Goal: Task Accomplishment & Management: Complete application form

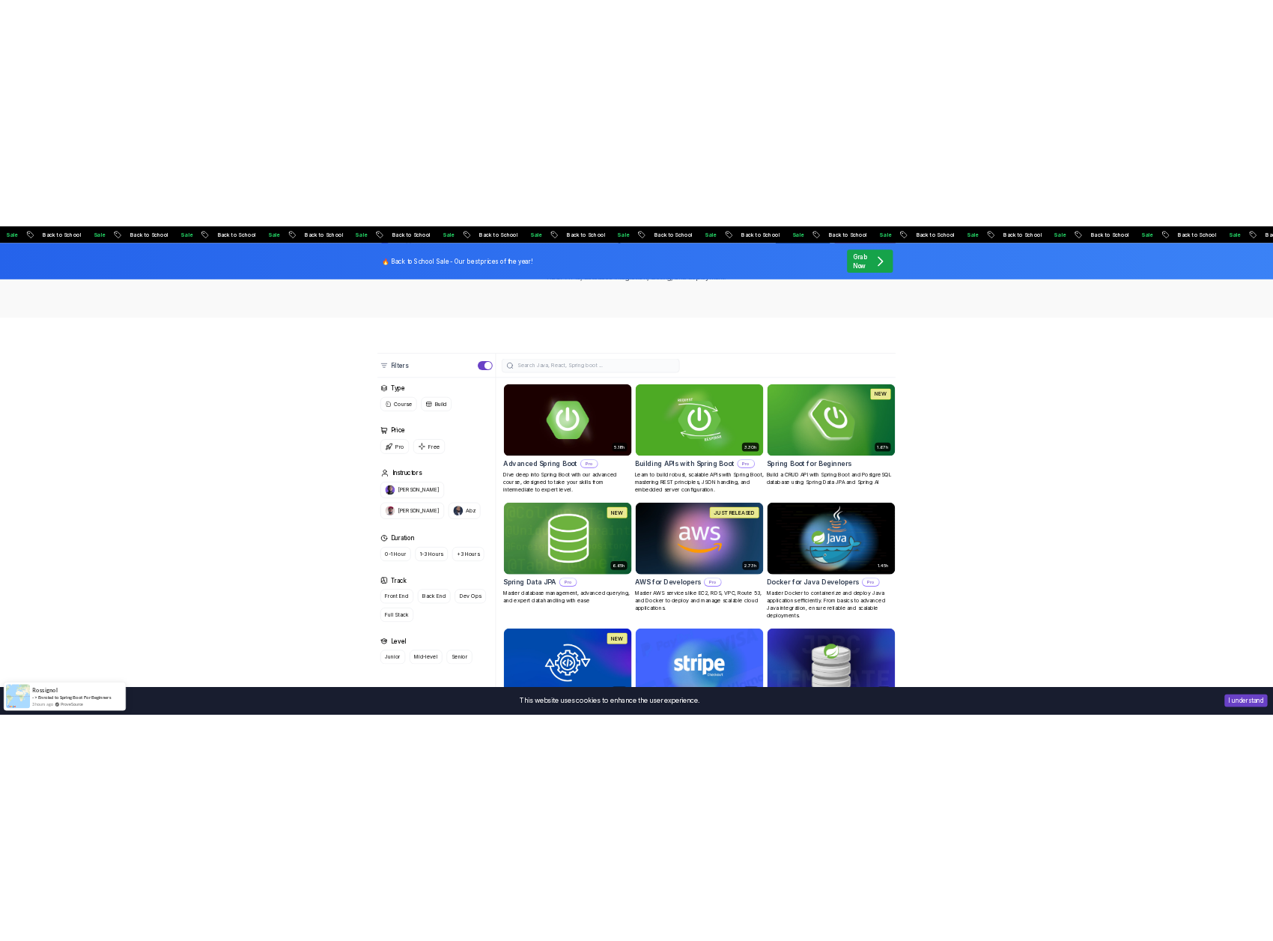
scroll to position [7, 0]
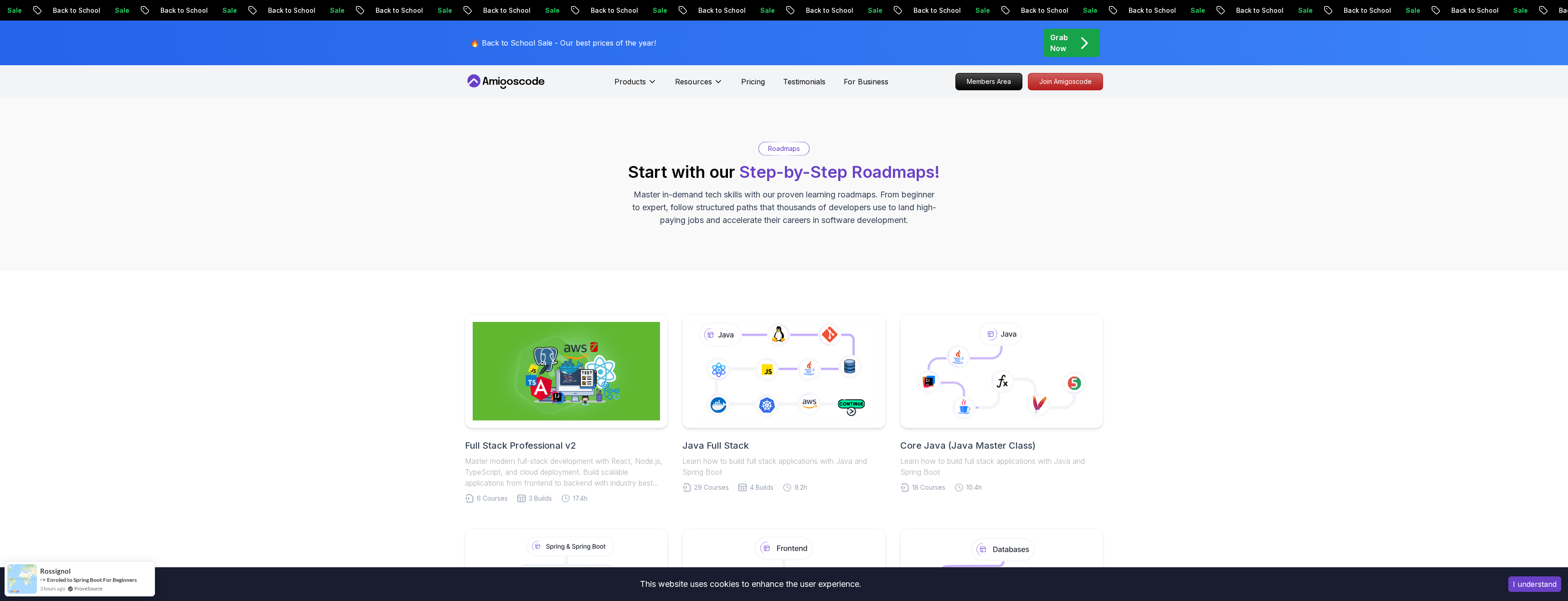
click at [533, 82] on icon at bounding box center [535, 81] width 5 height 8
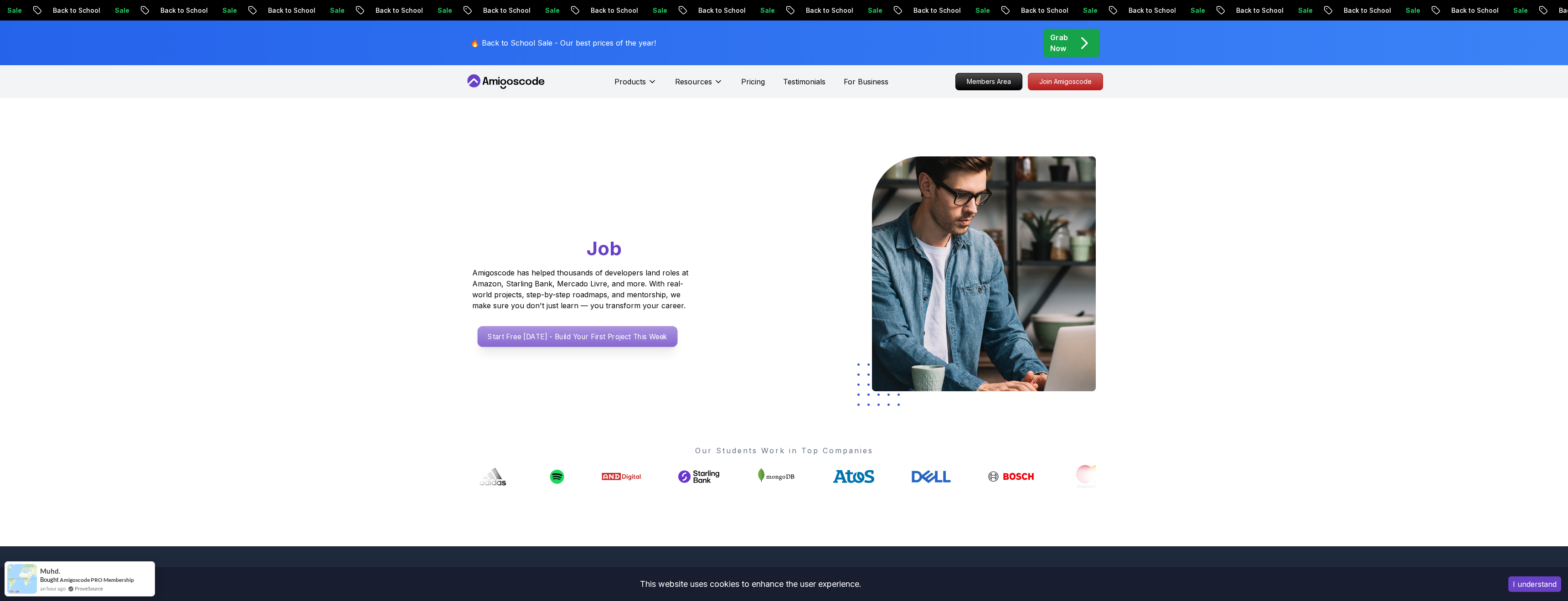
click at [531, 339] on p "Start Free [DATE] - Build Your First Project This Week" at bounding box center [578, 336] width 200 height 21
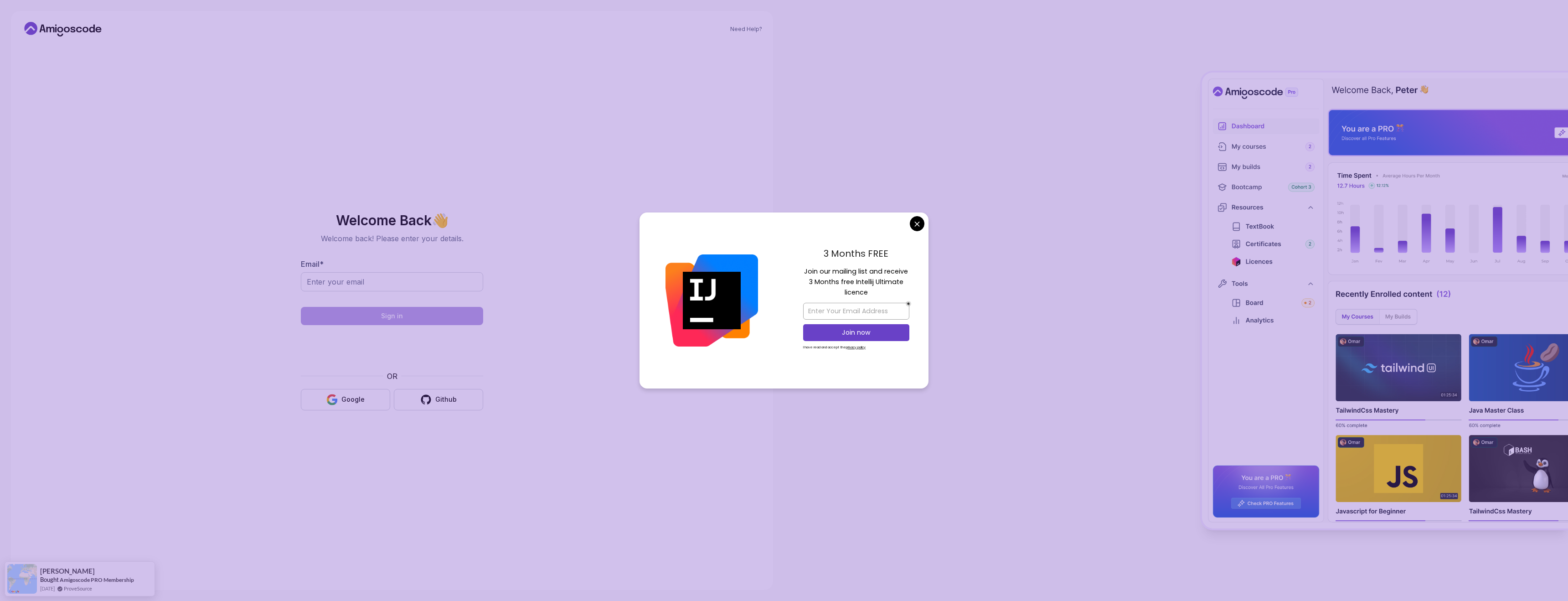
click at [629, 331] on div "Need Help? Welcome Back 👋 Welcome back! Please enter your details. Email * Sign…" at bounding box center [392, 300] width 762 height 579
click at [919, 223] on body "Need Help? Welcome Back 👋 Welcome back! Please enter your details. Email * Sign…" at bounding box center [784, 300] width 1568 height 601
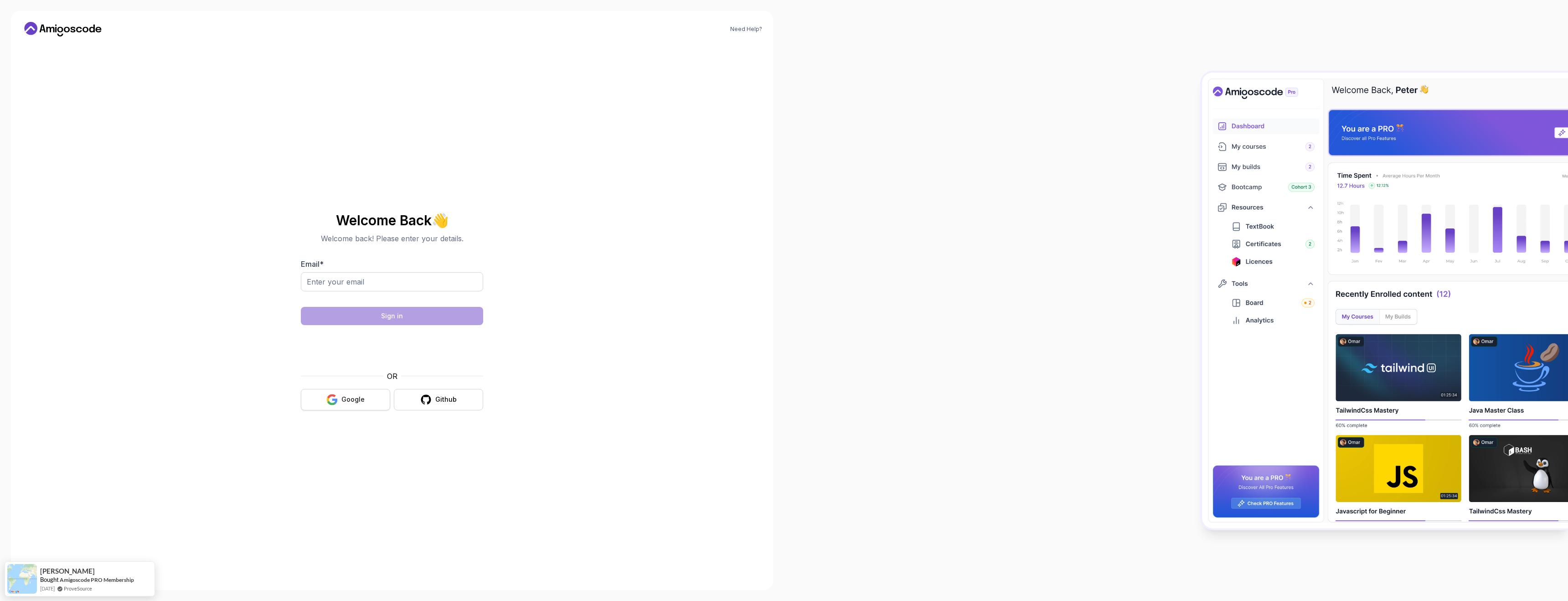
click at [359, 395] on div "Google" at bounding box center [353, 399] width 23 height 9
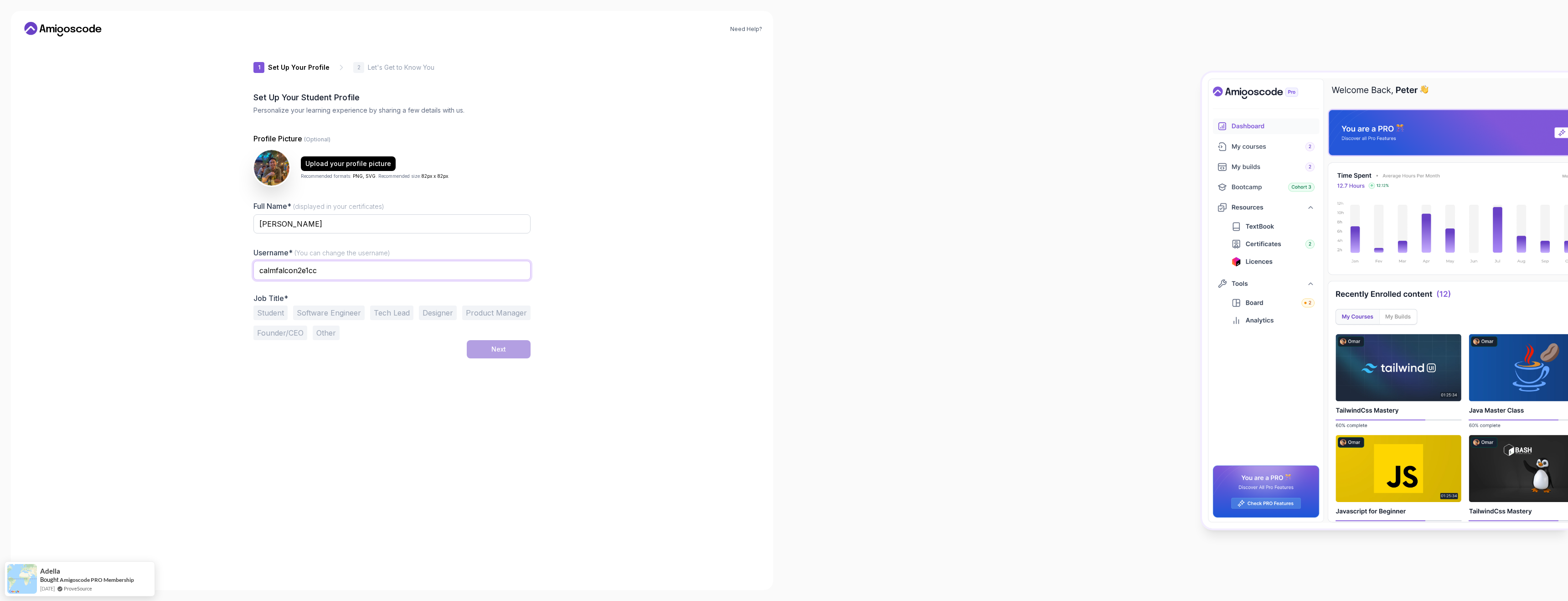
click at [340, 276] on input "calmfalcon2e1cc" at bounding box center [391, 270] width 277 height 19
type input "ckk169"
click at [331, 316] on button "Software Engineer" at bounding box center [329, 313] width 72 height 15
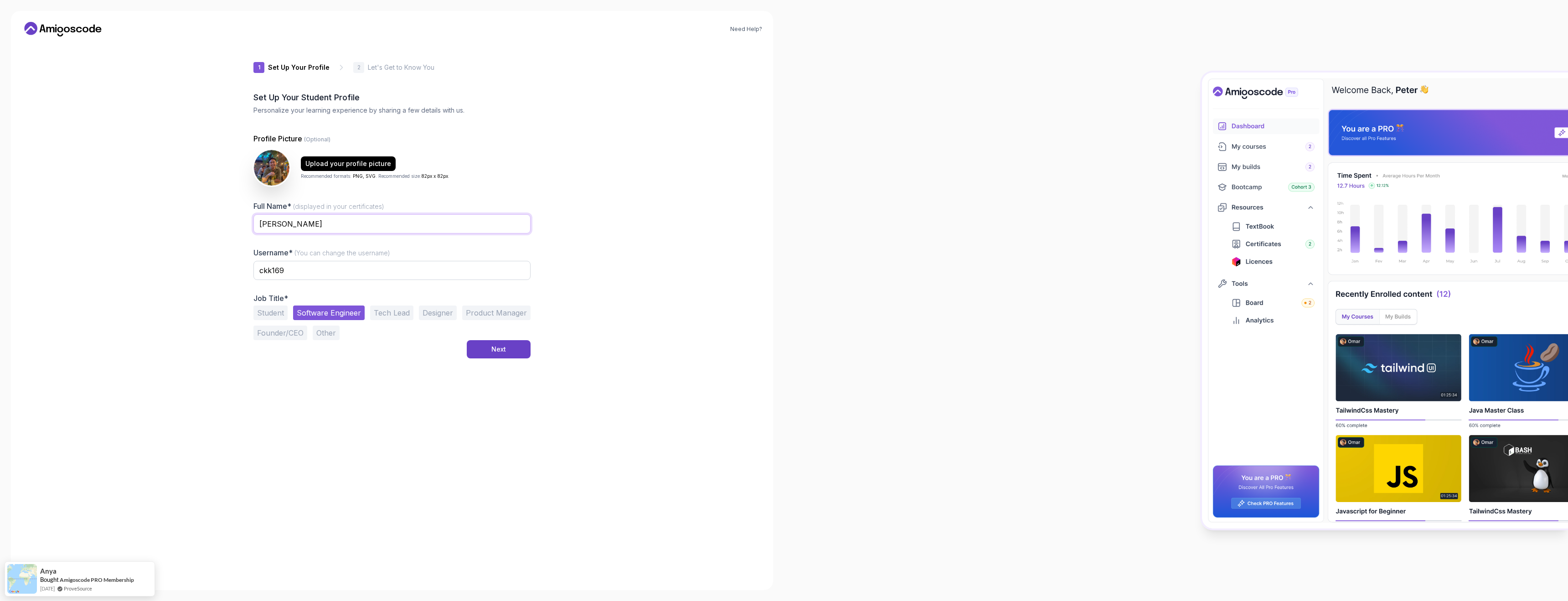
click at [307, 225] on input "Ken Cheng" at bounding box center [391, 223] width 277 height 19
click at [502, 351] on div "Next" at bounding box center [499, 349] width 15 height 9
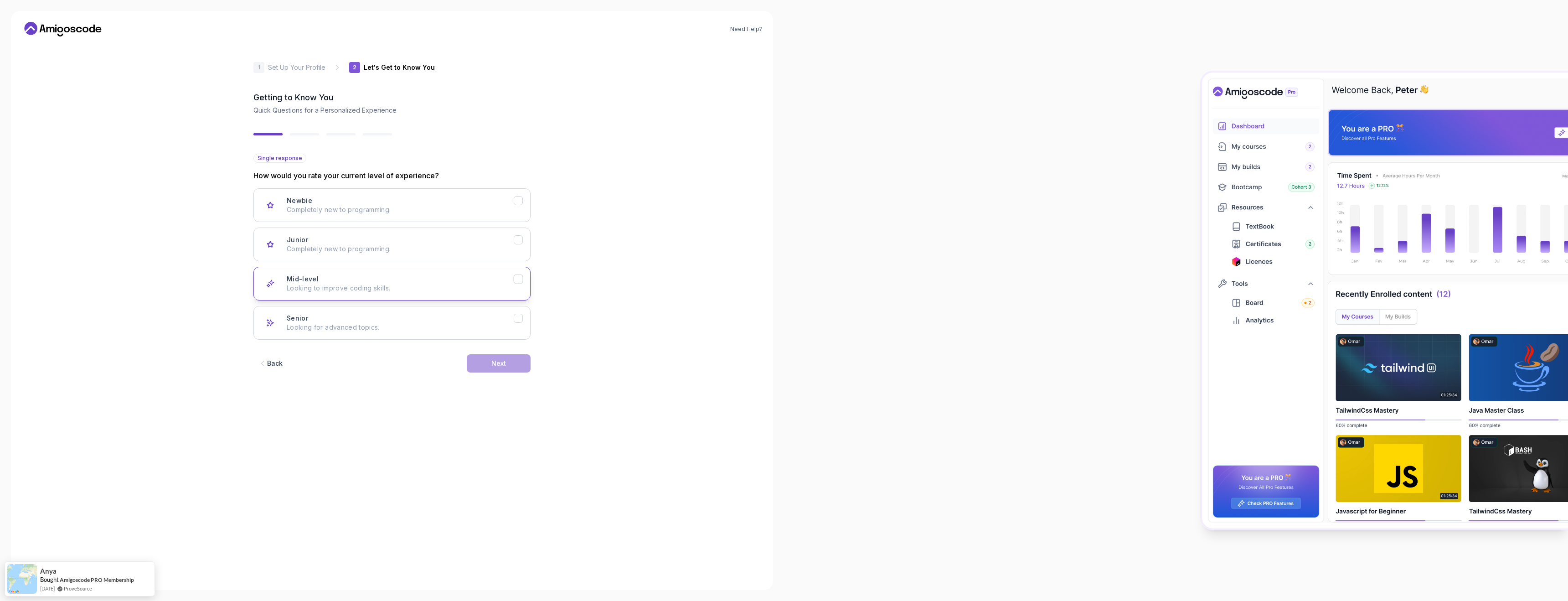
click at [496, 279] on div "Mid-level Looking to improve coding skills." at bounding box center [400, 284] width 227 height 18
click at [497, 364] on div "Next" at bounding box center [499, 363] width 15 height 9
click at [492, 327] on p "Java, Spring Boot, JS, React, AWS, Docker, Kubernetes" at bounding box center [400, 327] width 227 height 9
click at [483, 199] on div "Backend Development Node.js, Python, Java" at bounding box center [400, 205] width 227 height 18
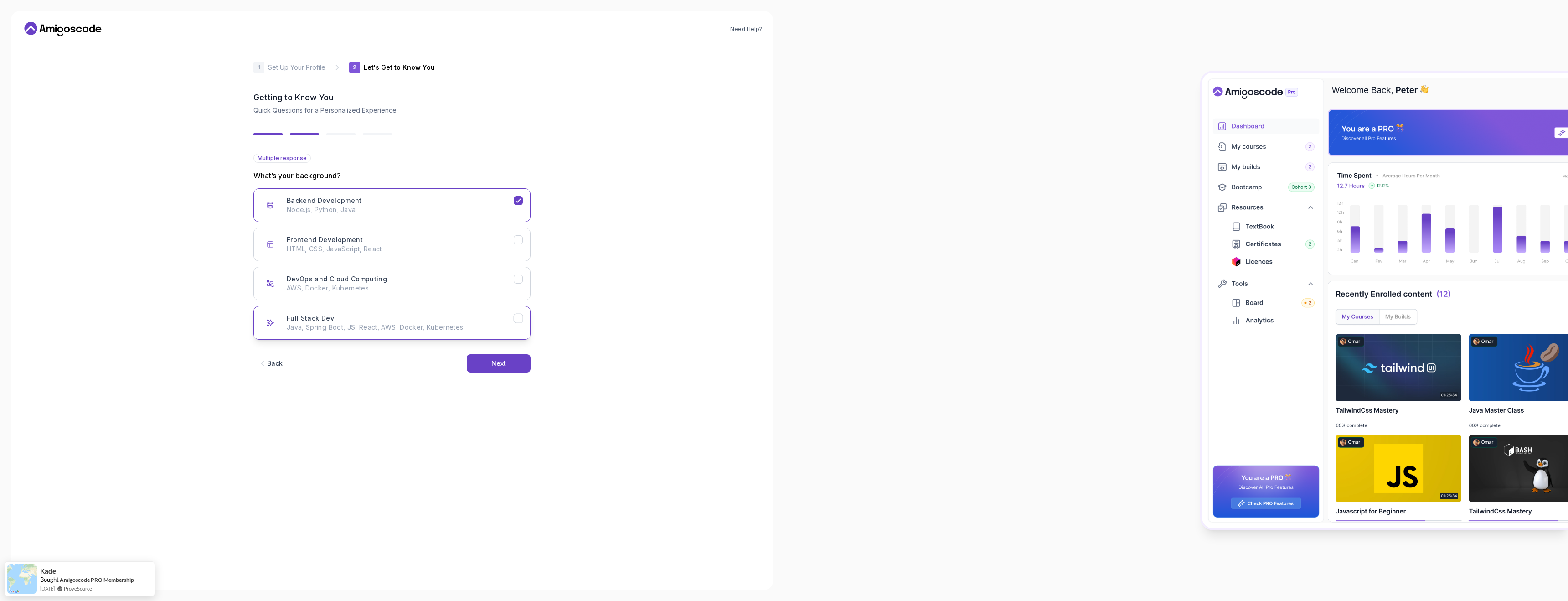
click at [478, 325] on p "Java, Spring Boot, JS, React, AWS, Docker, Kubernetes" at bounding box center [400, 327] width 227 height 9
click at [497, 364] on div "Next" at bounding box center [499, 363] width 15 height 9
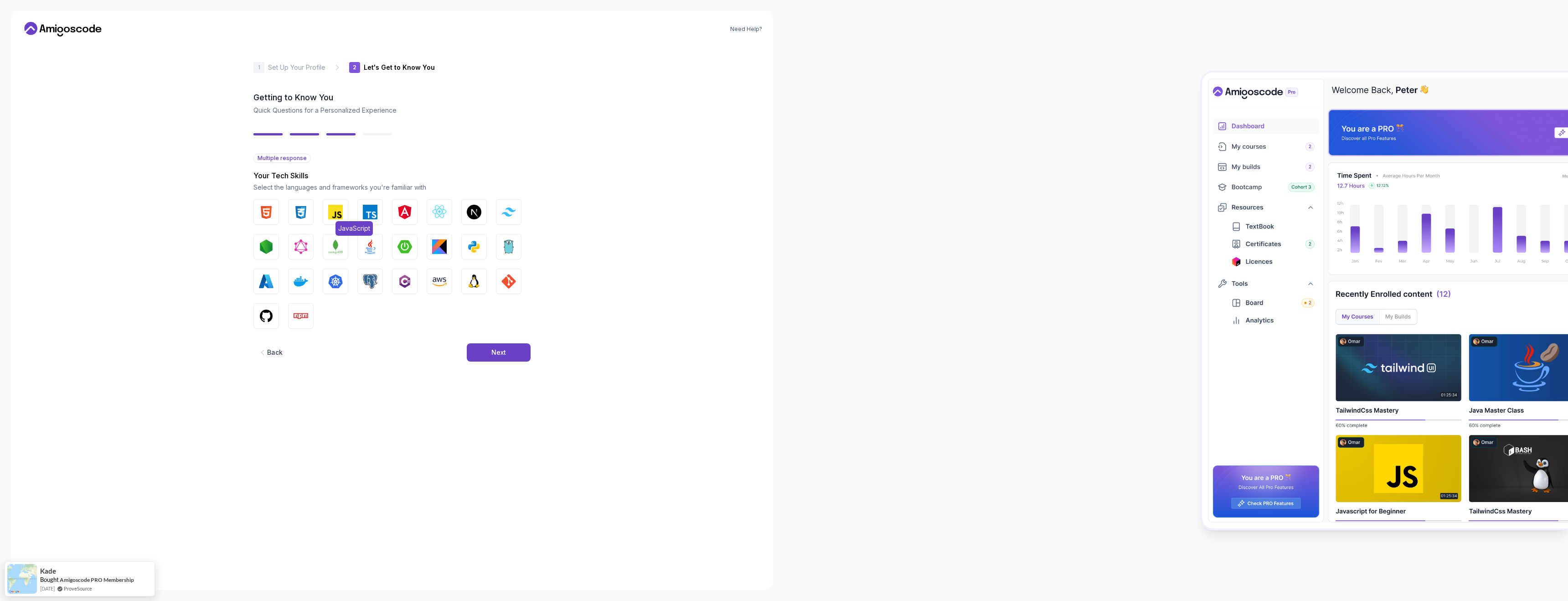
click at [335, 217] on img "button" at bounding box center [335, 212] width 15 height 15
click at [365, 215] on img "button" at bounding box center [370, 212] width 15 height 15
click at [432, 214] on img "button" at bounding box center [439, 212] width 15 height 15
click at [365, 248] on img "button" at bounding box center [370, 247] width 15 height 15
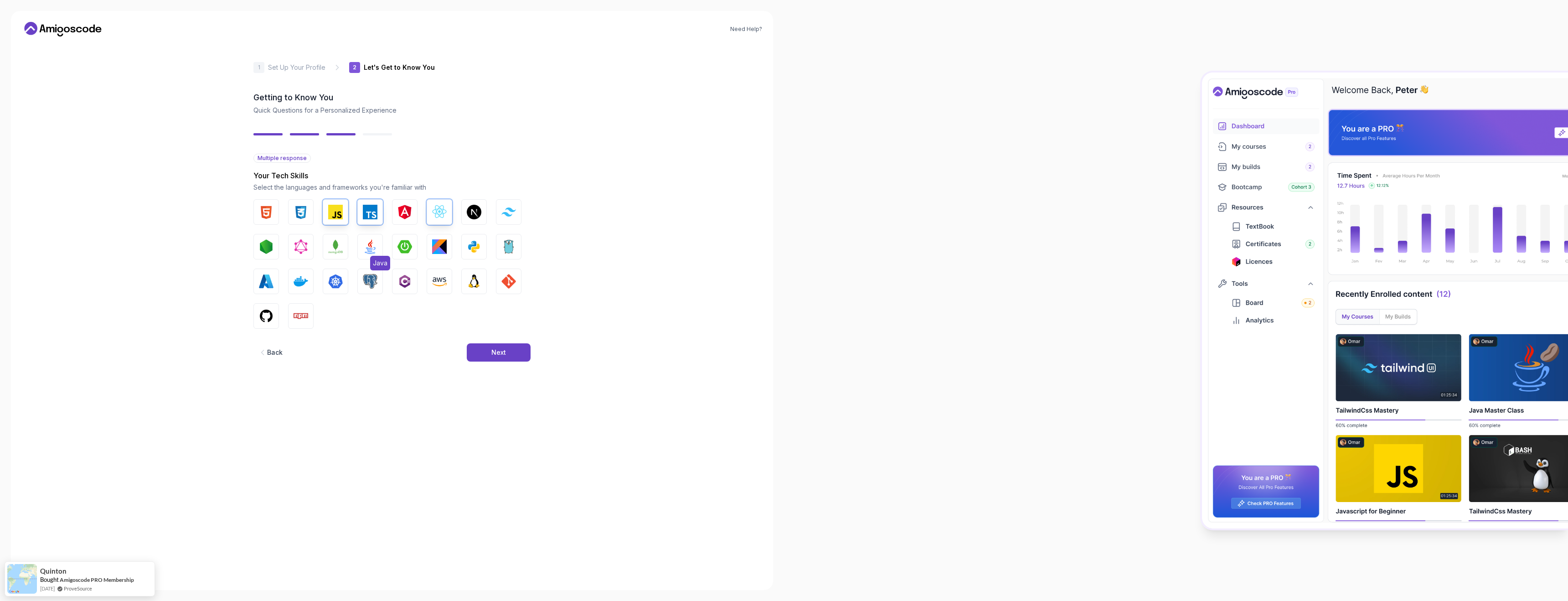
click at [365, 248] on img "button" at bounding box center [370, 247] width 15 height 15
click at [270, 246] on img "button" at bounding box center [266, 247] width 15 height 15
click at [480, 248] on img "button" at bounding box center [474, 247] width 15 height 15
click at [505, 356] on div "Next" at bounding box center [499, 352] width 15 height 9
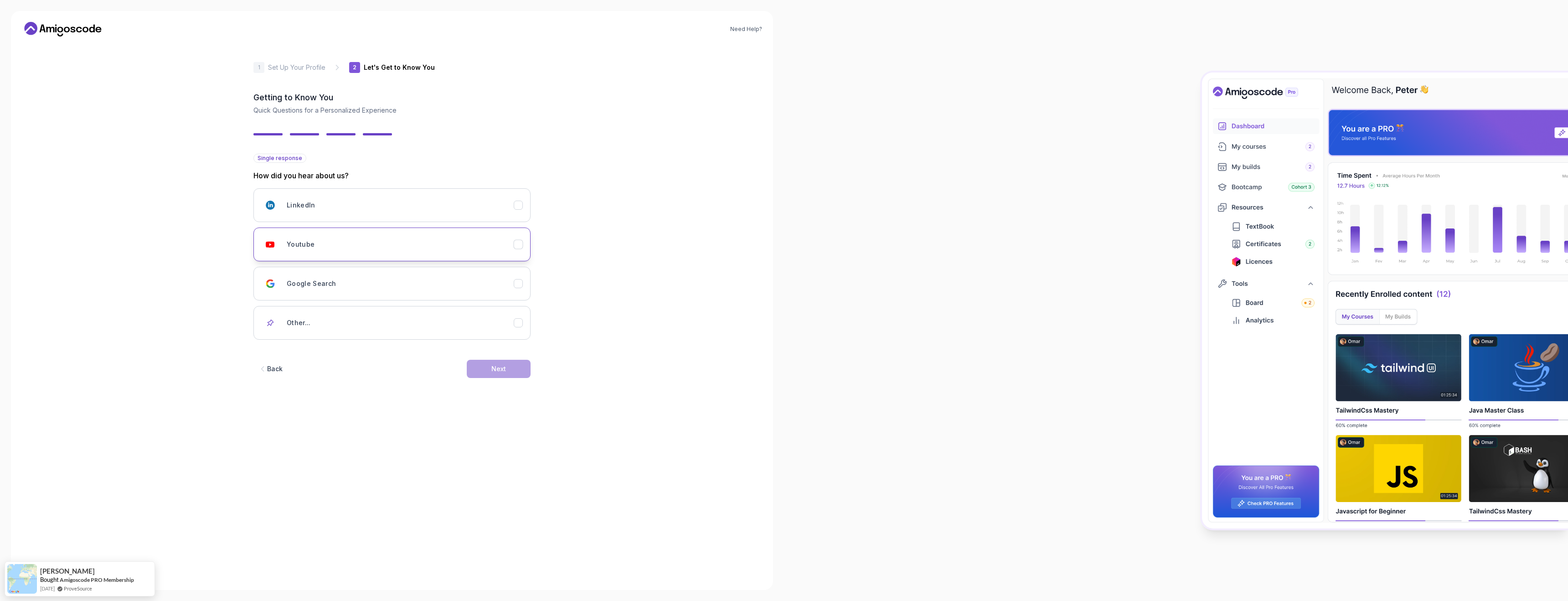
click at [508, 250] on div "Youtube" at bounding box center [400, 244] width 227 height 18
click at [503, 369] on div "Next" at bounding box center [499, 368] width 15 height 9
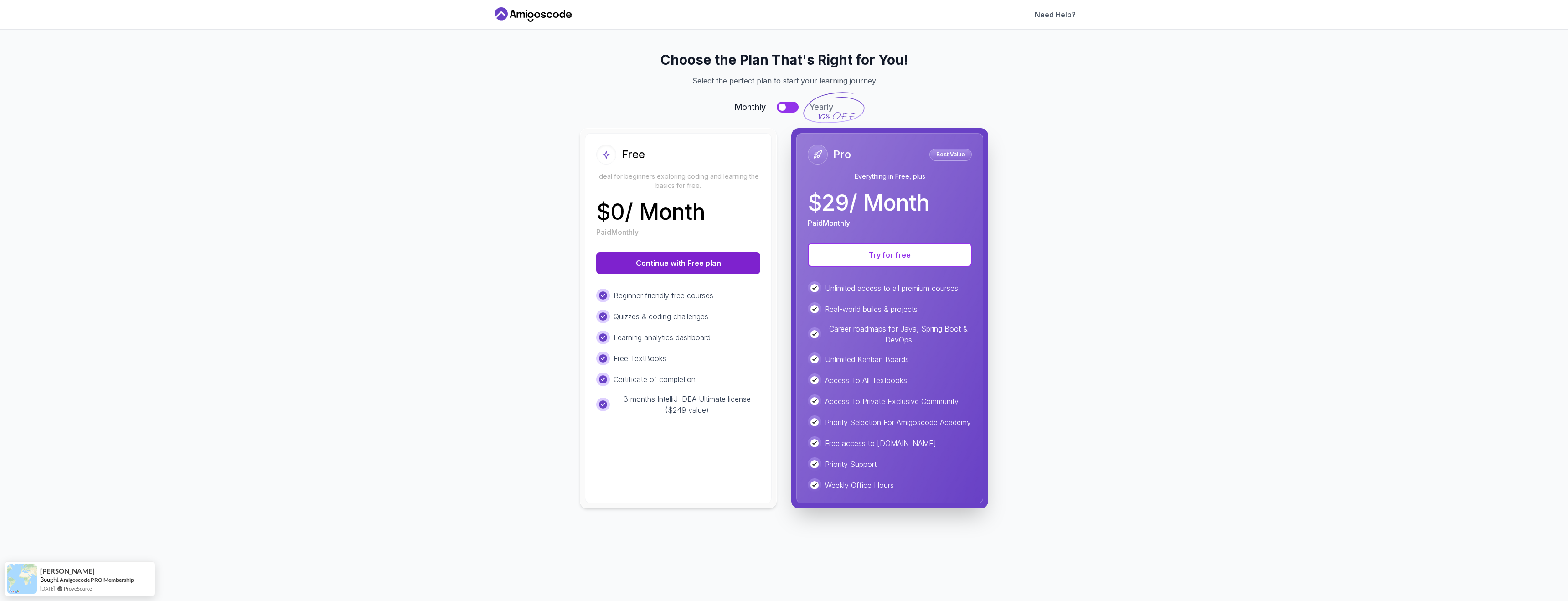
click at [697, 262] on button "Continue with Free plan" at bounding box center [678, 263] width 164 height 22
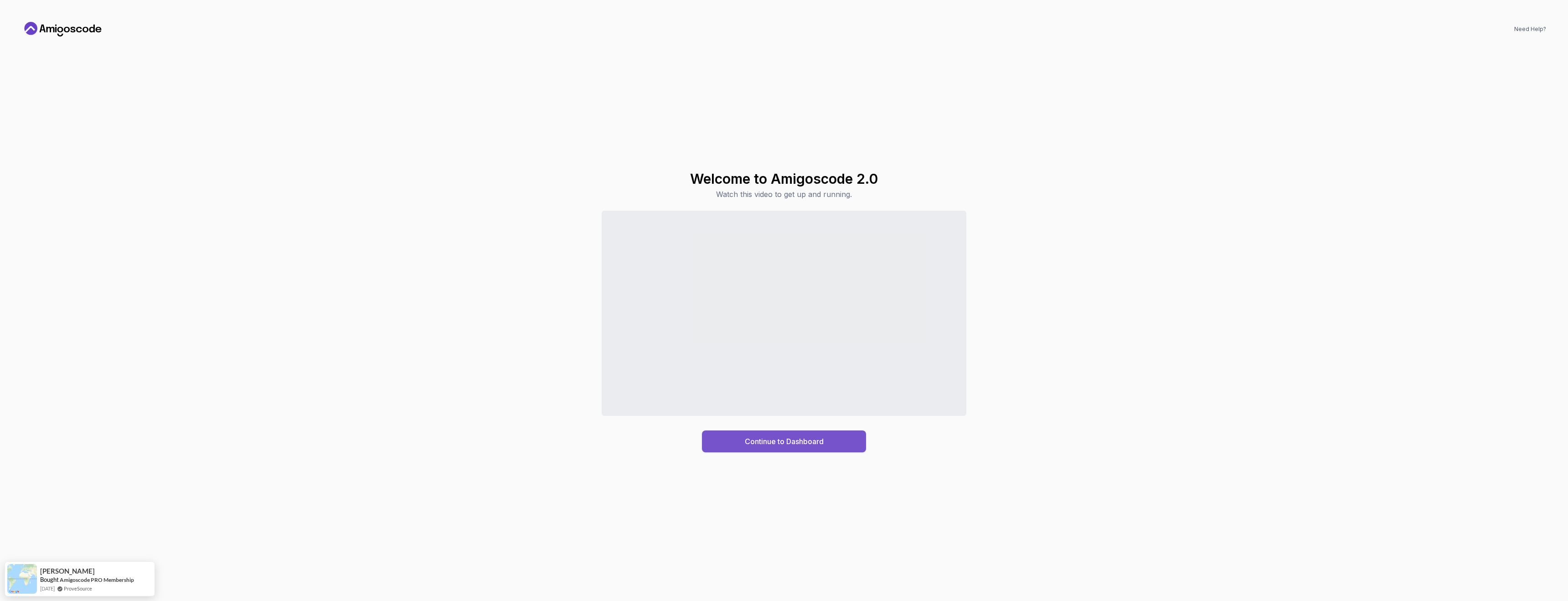
click at [771, 441] on div "Continue to Dashboard" at bounding box center [785, 441] width 79 height 11
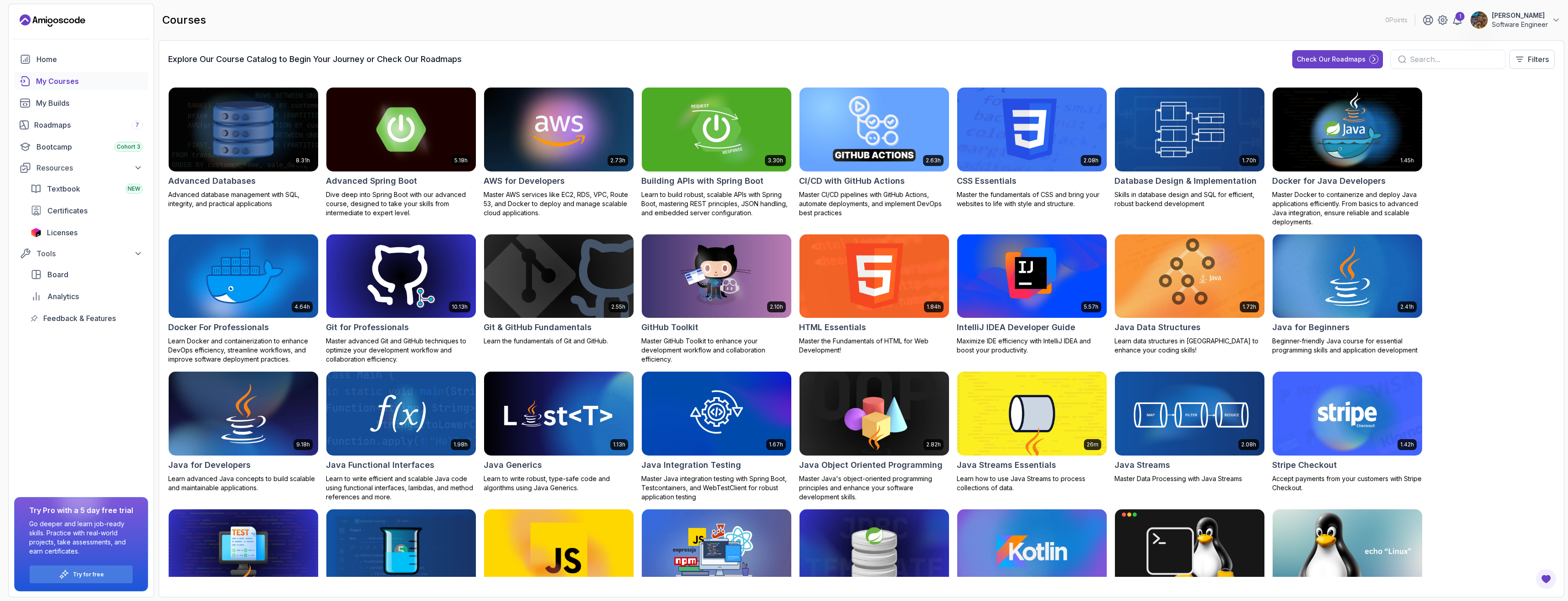
drag, startPoint x: 1567, startPoint y: 234, endPoint x: 1527, endPoint y: 234, distance: 40.0
click at [1527, 234] on section "0 Points 1 Ken Cheng Software Engineer Home My Courses My Builds Roadmaps 7 Boo…" at bounding box center [784, 300] width 1568 height 601
drag, startPoint x: 1567, startPoint y: 233, endPoint x: 1525, endPoint y: 233, distance: 42.0
click at [1525, 233] on section "0 Points 1 Ken Cheng Software Engineer Home My Courses My Builds Roadmaps 7 Boo…" at bounding box center [784, 300] width 1568 height 601
click at [3, 22] on section "0 Points 1 Ken Cheng Software Engineer Home My Courses My Builds Roadmaps 7 Boo…" at bounding box center [784, 300] width 1568 height 601
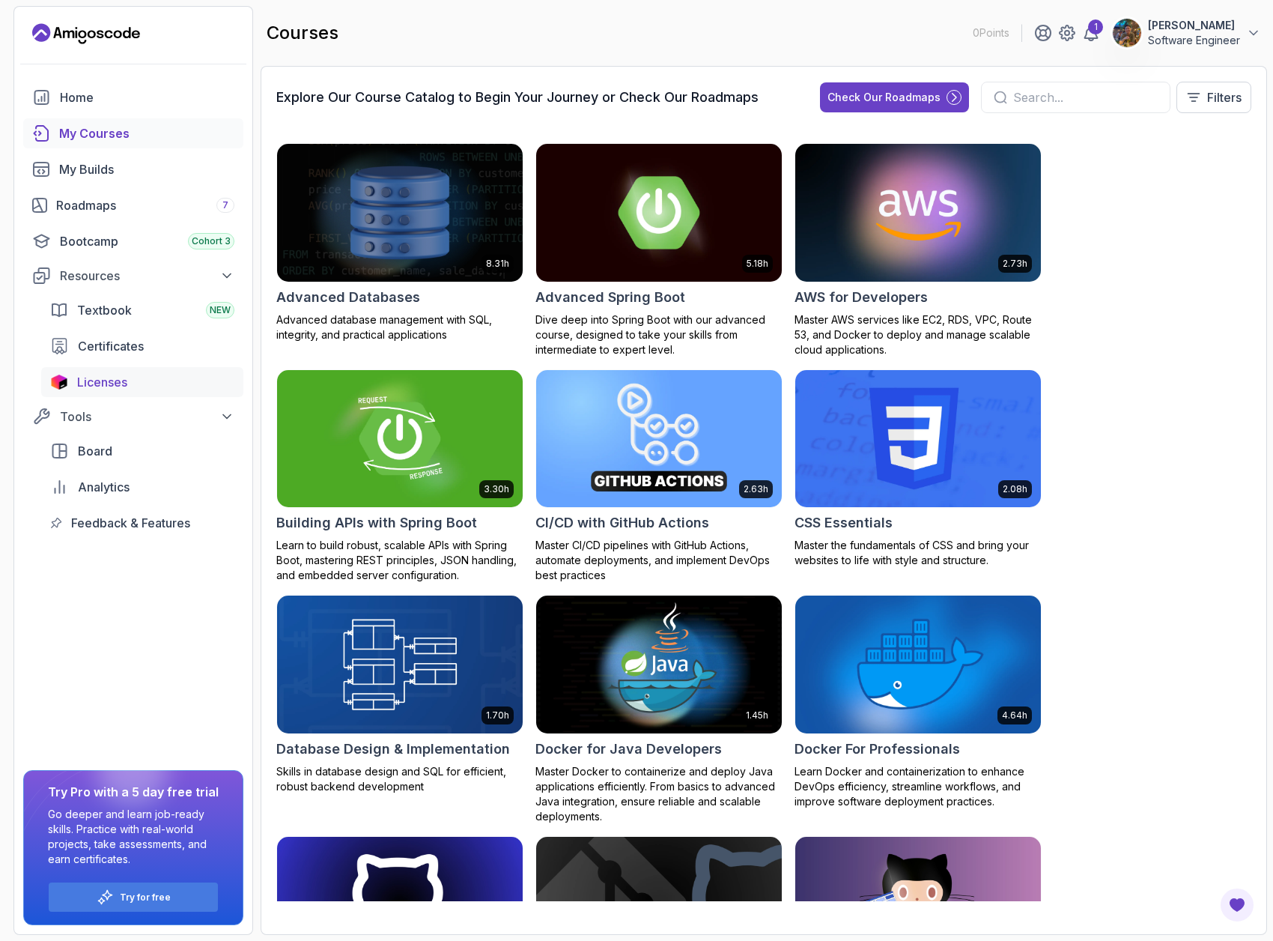
click at [84, 384] on span "Licenses" at bounding box center [102, 382] width 50 height 18
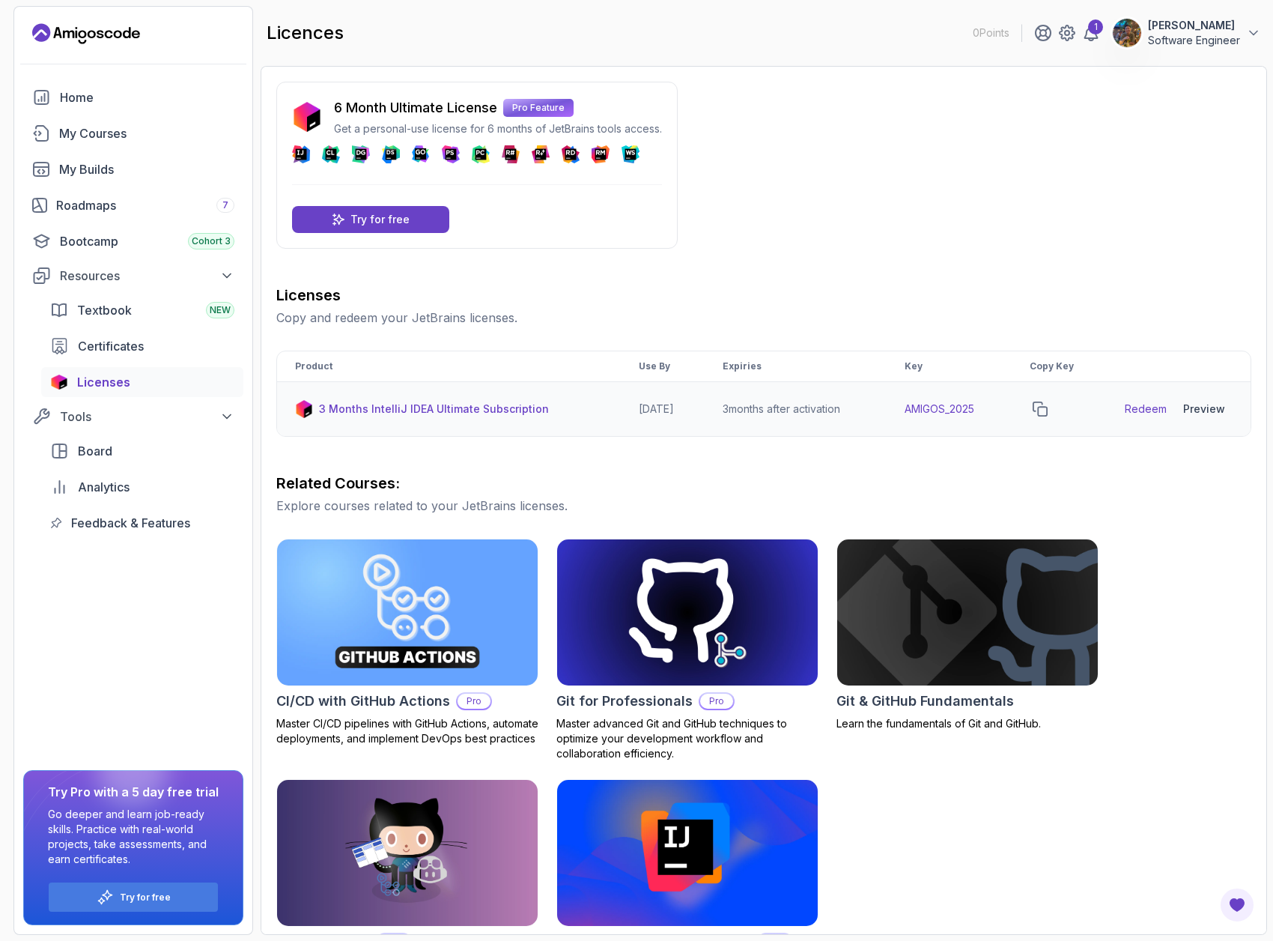
click at [1146, 410] on link "Redeem" at bounding box center [1146, 408] width 42 height 15
click at [480, 416] on p "3 Months IntelliJ IDEA Ultimate Subscription" at bounding box center [434, 408] width 230 height 15
click at [492, 411] on p "3 Months IntelliJ IDEA Ultimate Subscription" at bounding box center [434, 408] width 230 height 15
click at [386, 221] on p "Try for free" at bounding box center [379, 219] width 59 height 15
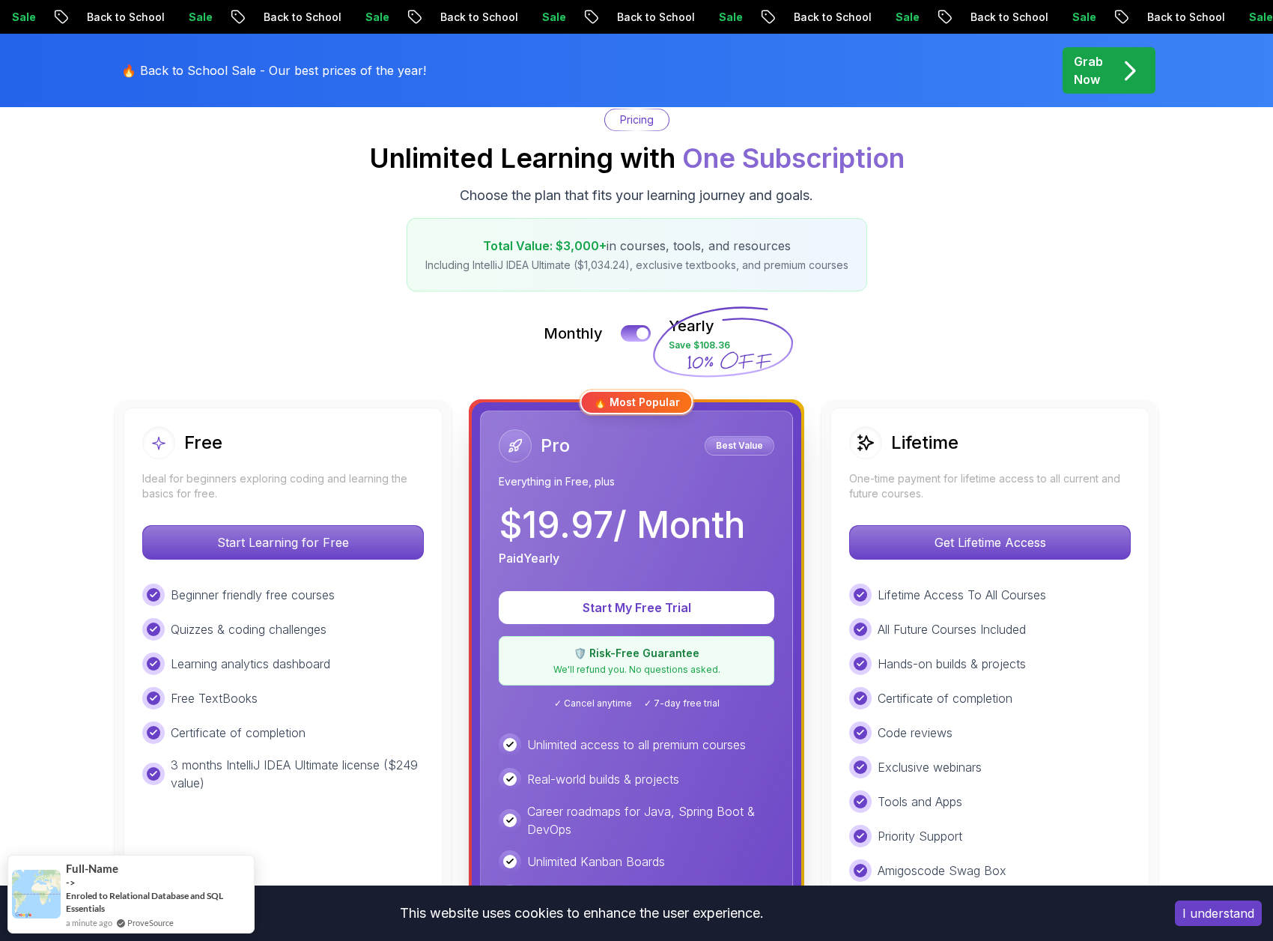
scroll to position [41, 0]
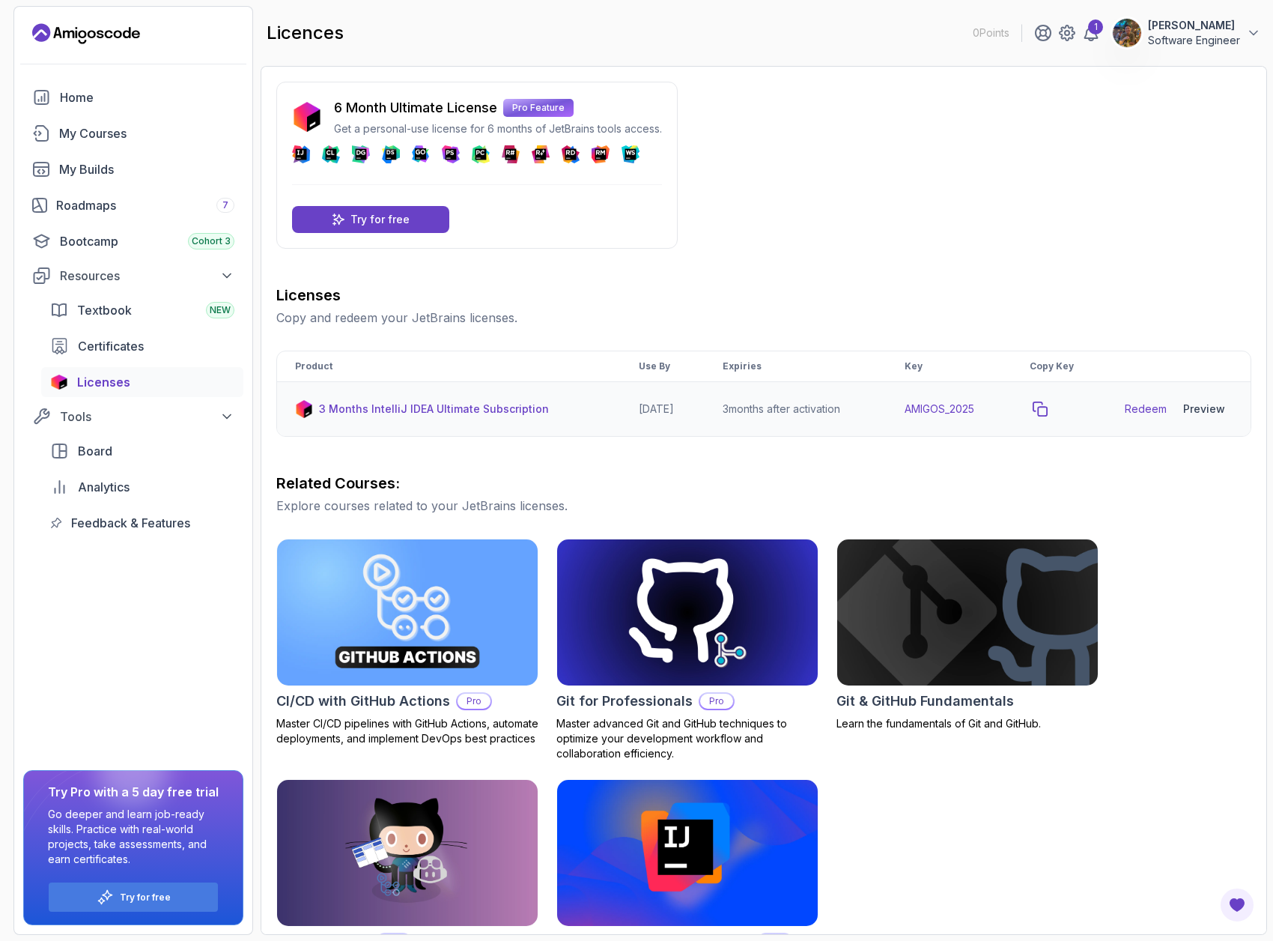
click at [1048, 408] on icon "copy-button" at bounding box center [1040, 408] width 15 height 15
